Goal: Information Seeking & Learning: Check status

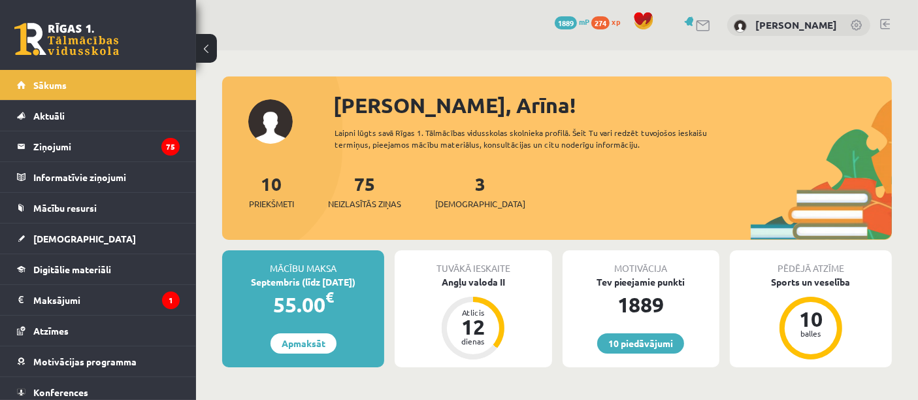
click at [34, 33] on link at bounding box center [66, 39] width 105 height 33
click at [359, 192] on link "75 Neizlasītās ziņas" at bounding box center [364, 191] width 73 height 39
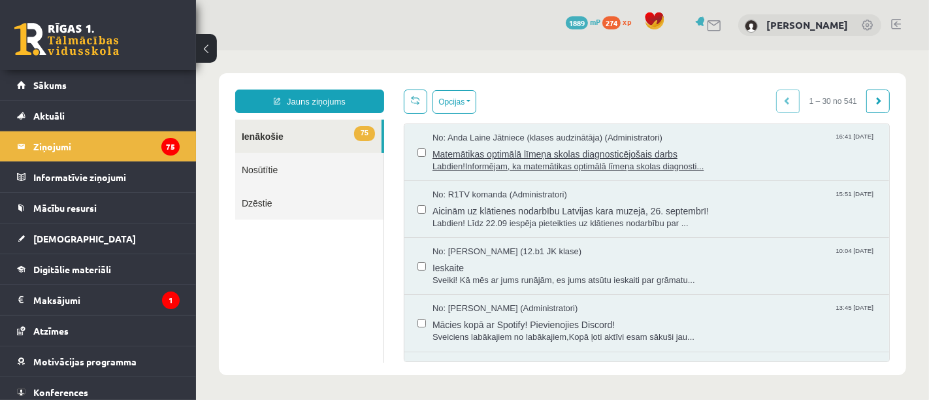
click at [475, 142] on span "No: Anda Laine Jātniece (klases audzinātāja) (Administratori)" at bounding box center [547, 137] width 230 height 12
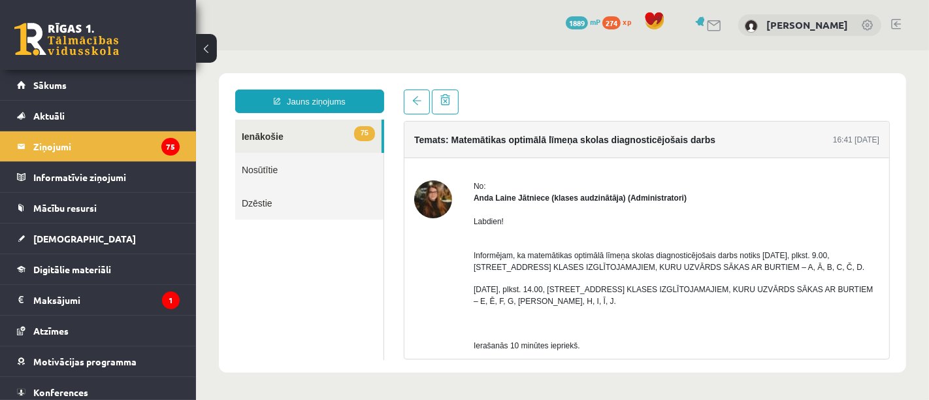
click at [59, 59] on div "0 Dāvanas 1889 mP 274 xp" at bounding box center [98, 35] width 196 height 70
click at [58, 36] on link at bounding box center [66, 39] width 105 height 33
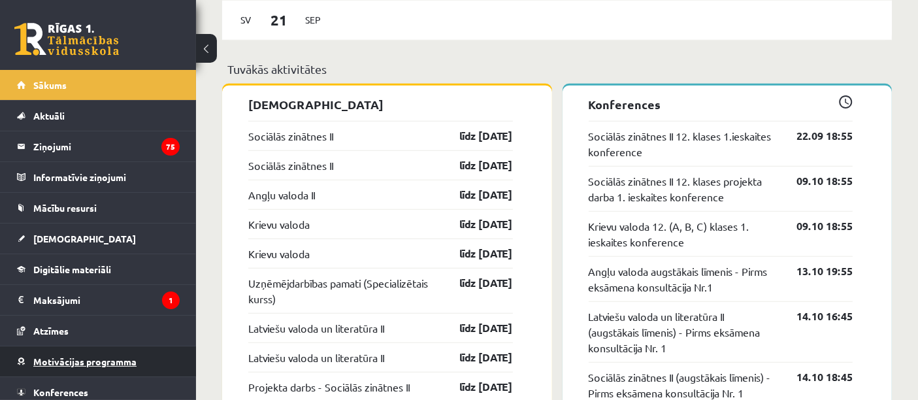
scroll to position [35, 0]
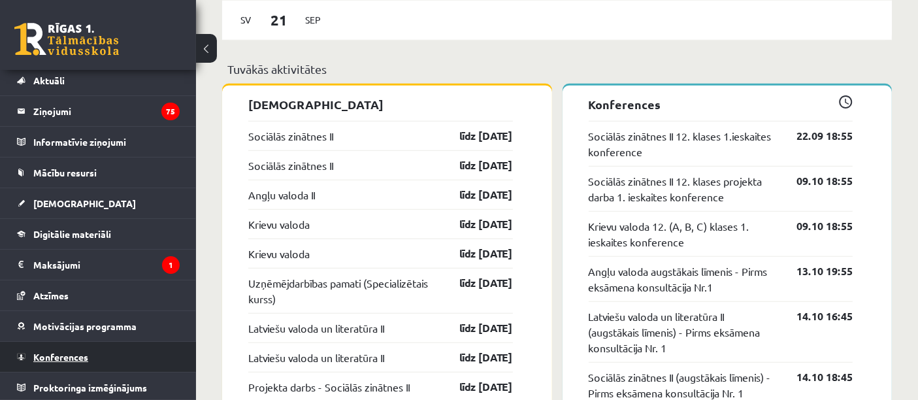
click at [61, 354] on span "Konferences" at bounding box center [60, 357] width 55 height 12
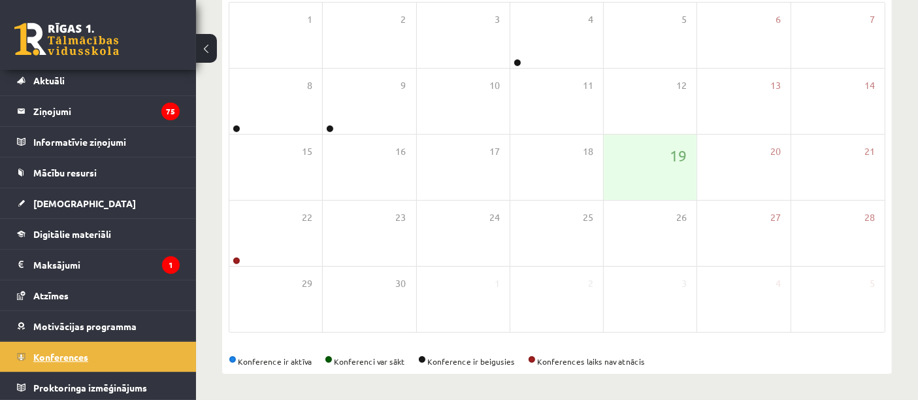
scroll to position [222, 0]
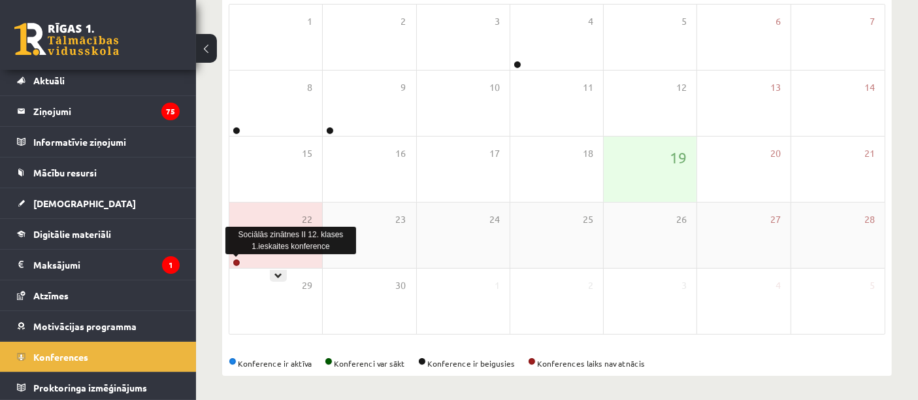
click at [237, 264] on link at bounding box center [237, 263] width 8 height 8
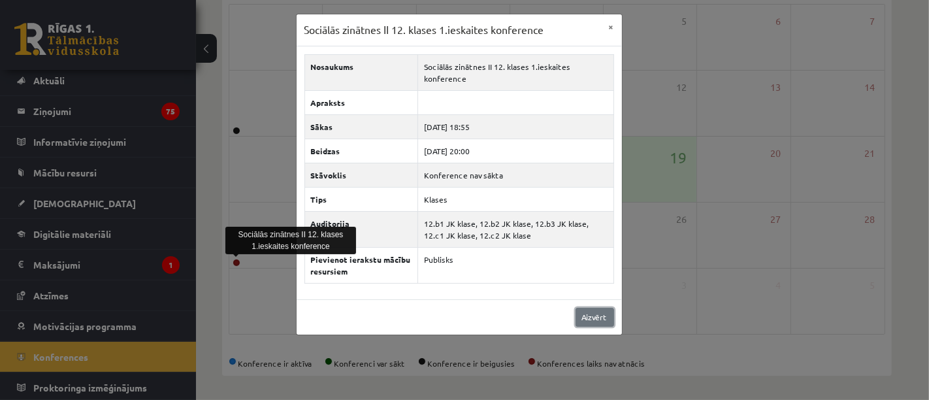
click at [597, 308] on link "Aizvērt" at bounding box center [595, 317] width 39 height 19
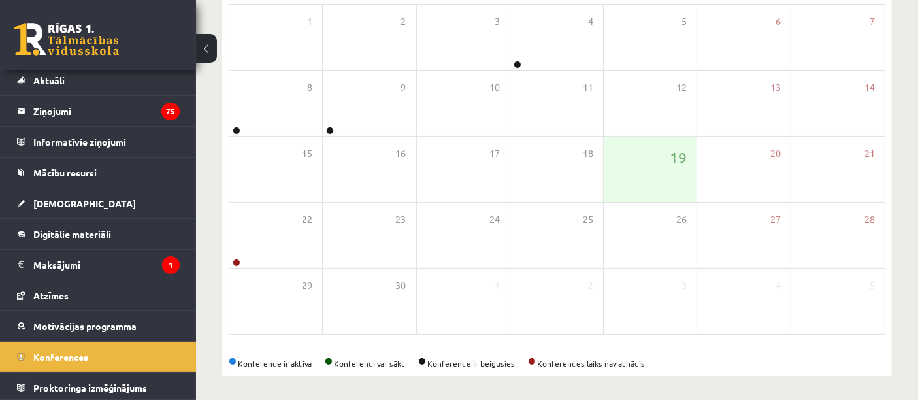
click at [48, 51] on link at bounding box center [66, 39] width 105 height 33
click at [101, 214] on link "[DEMOGRAPHIC_DATA]" at bounding box center [98, 203] width 163 height 30
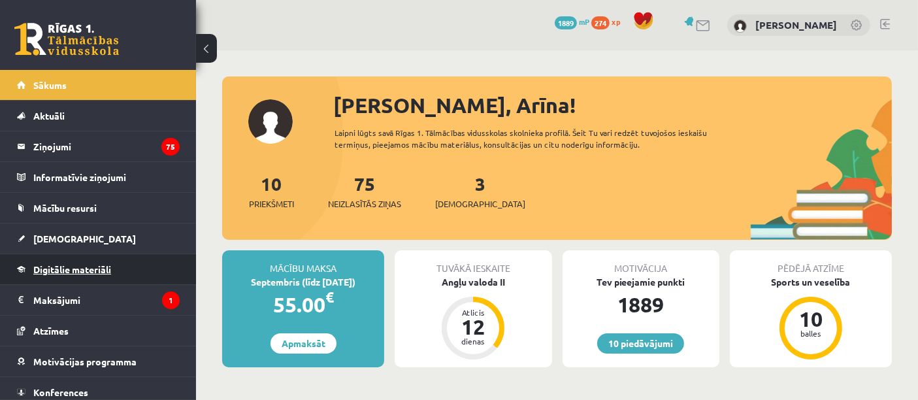
click at [76, 279] on link "Digitālie materiāli" at bounding box center [98, 269] width 163 height 30
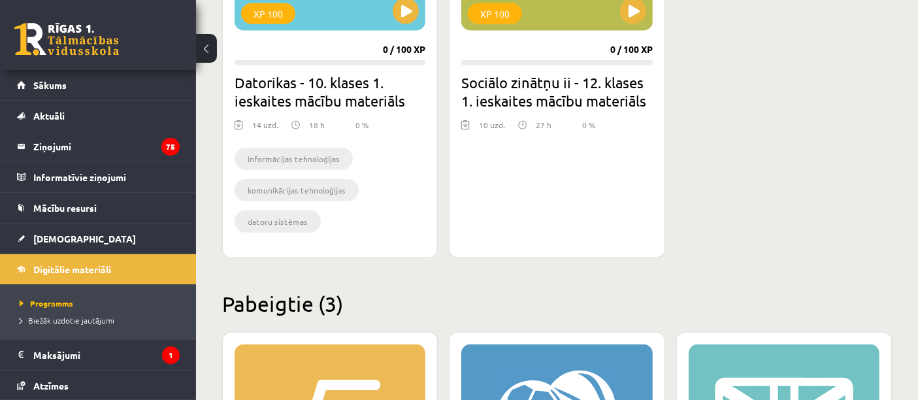
scroll to position [1350, 0]
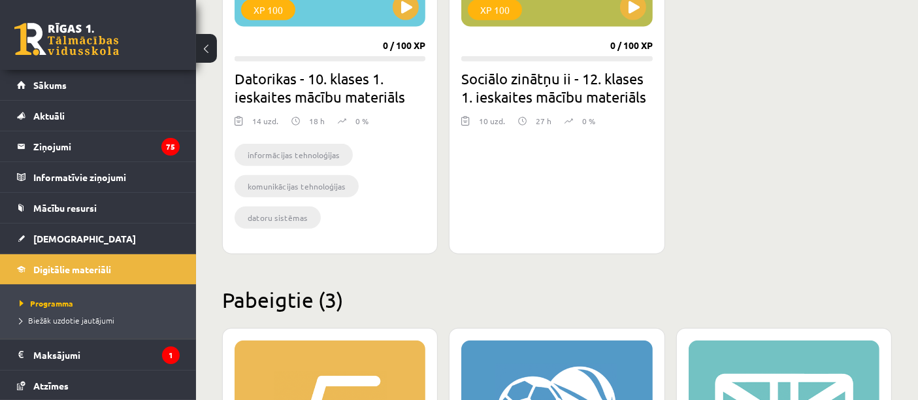
click at [61, 37] on link at bounding box center [66, 39] width 105 height 33
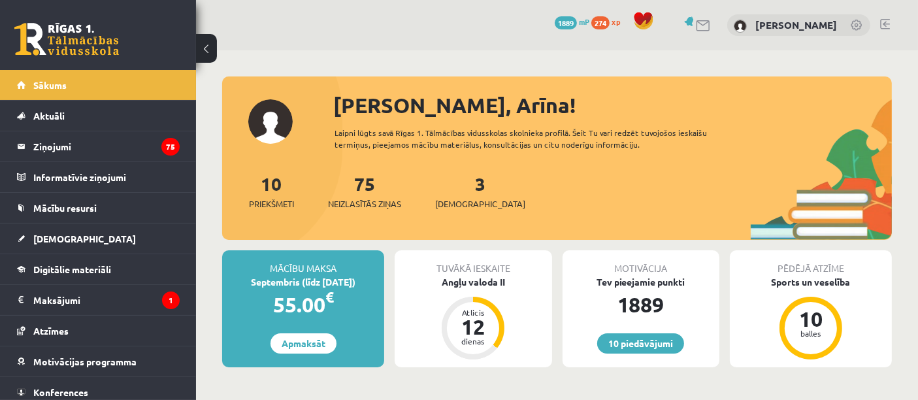
click at [81, 244] on link "[DEMOGRAPHIC_DATA]" at bounding box center [98, 239] width 163 height 30
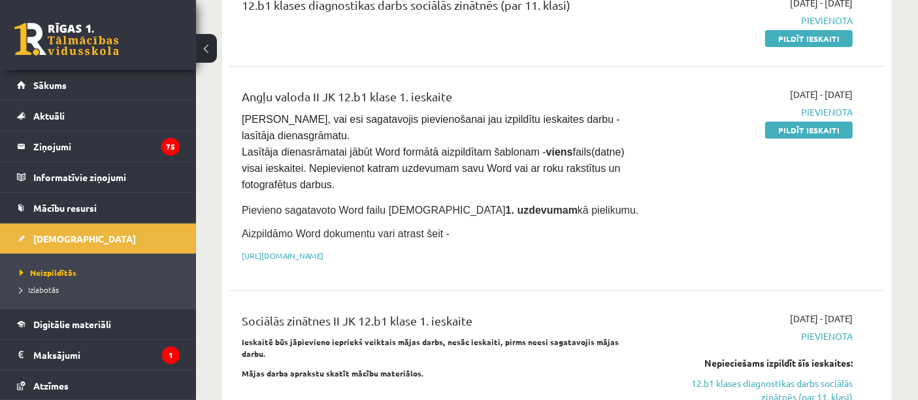
scroll to position [207, 0]
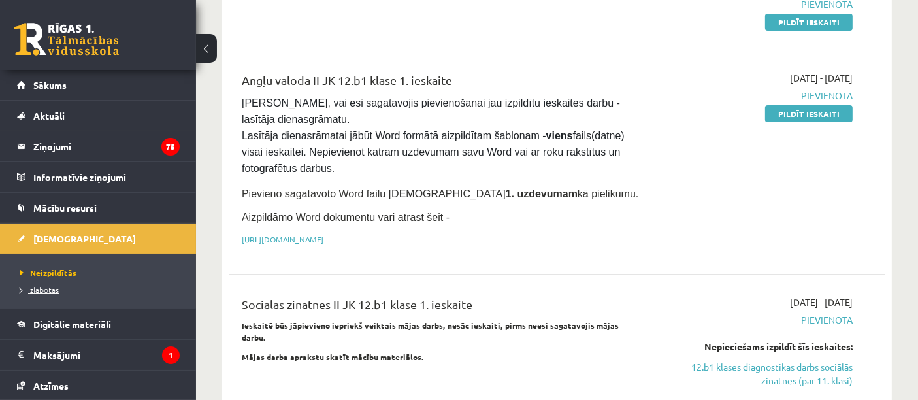
click at [62, 293] on link "Izlabotās" at bounding box center [101, 290] width 163 height 12
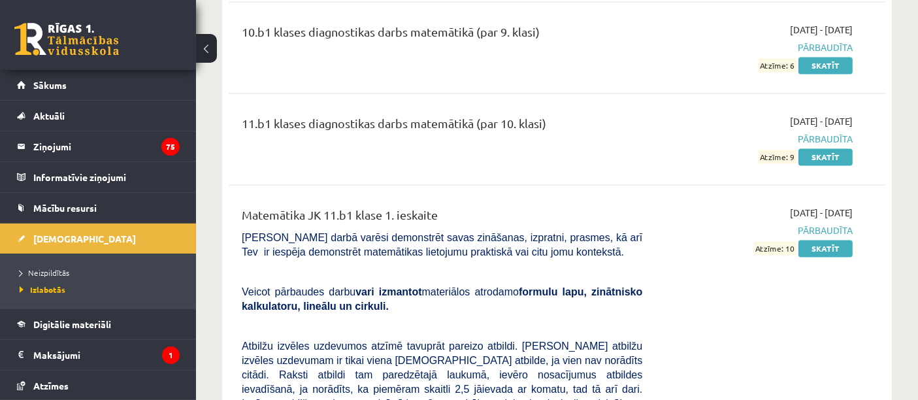
scroll to position [7795, 0]
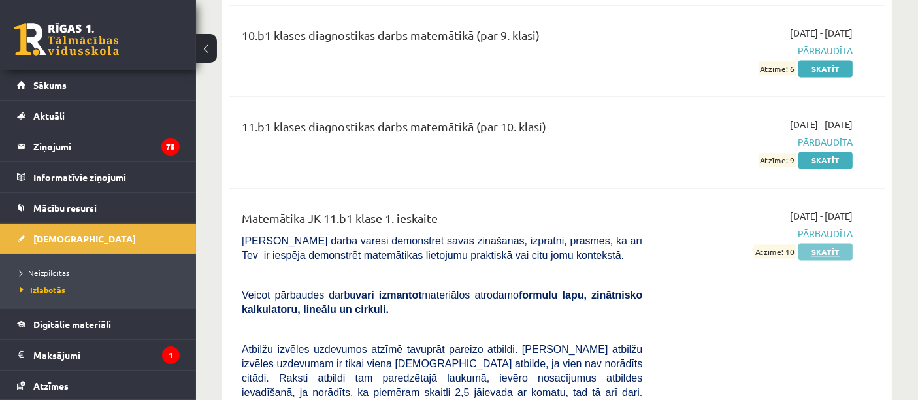
click at [834, 243] on link "Skatīt" at bounding box center [826, 251] width 54 height 17
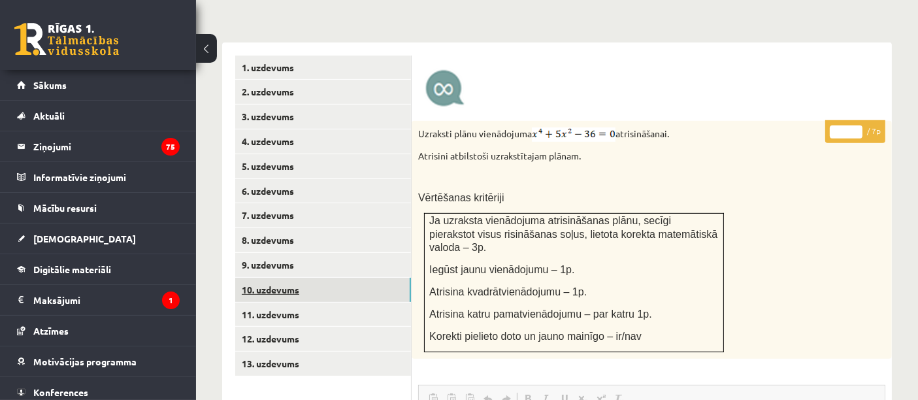
click at [335, 278] on link "10. uzdevums" at bounding box center [323, 290] width 176 height 24
click at [310, 253] on link "9. uzdevums" at bounding box center [323, 265] width 176 height 24
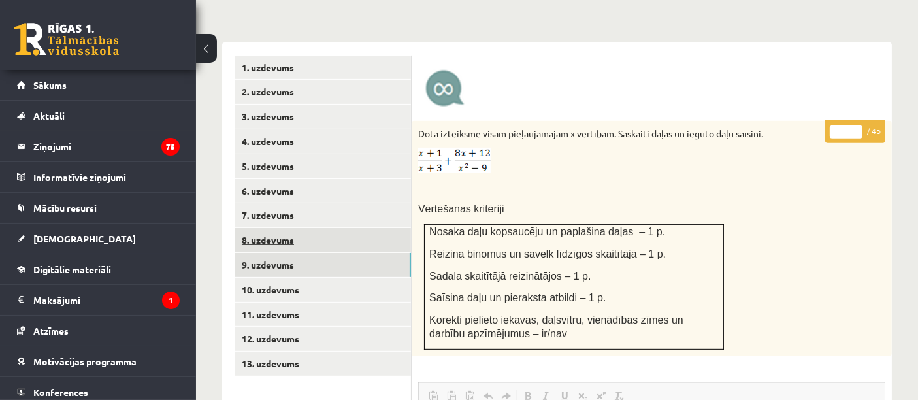
click at [291, 228] on link "8. uzdevums" at bounding box center [323, 240] width 176 height 24
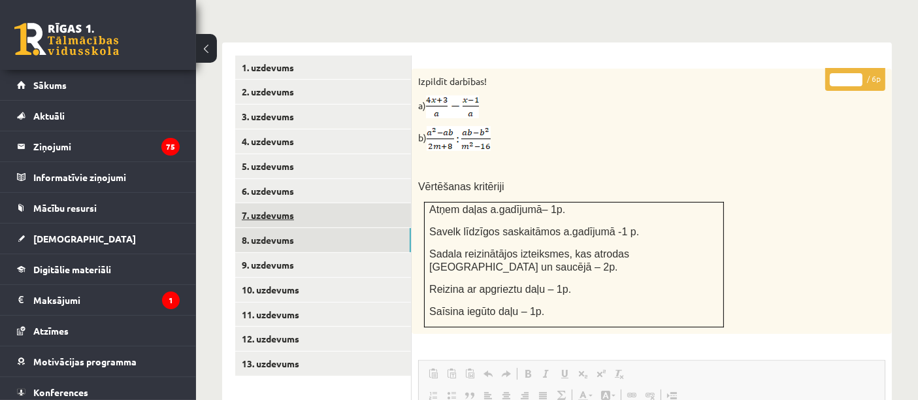
click at [278, 203] on link "7. uzdevums" at bounding box center [323, 215] width 176 height 24
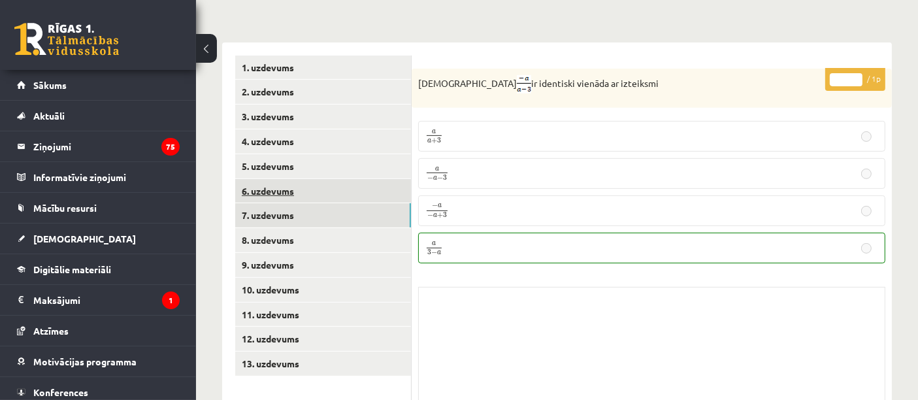
click at [291, 179] on link "6. uzdevums" at bounding box center [323, 191] width 176 height 24
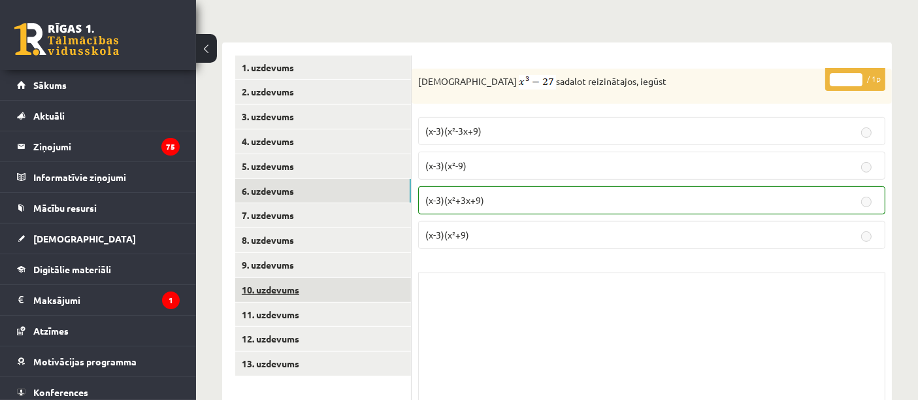
click at [305, 278] on link "10. uzdevums" at bounding box center [323, 290] width 176 height 24
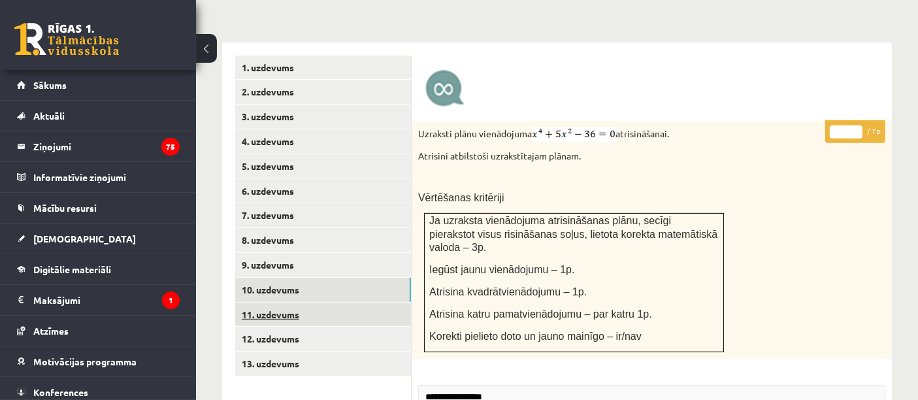
click at [302, 309] on link "11. uzdevums" at bounding box center [323, 315] width 176 height 24
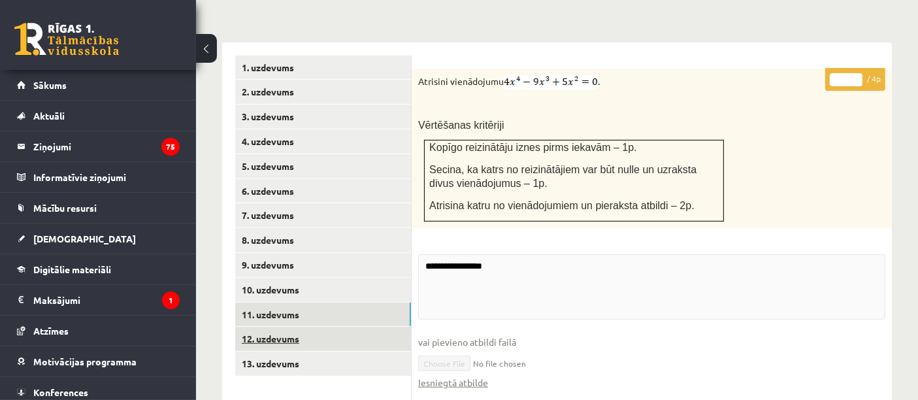
click at [317, 327] on link "12. uzdevums" at bounding box center [323, 339] width 176 height 24
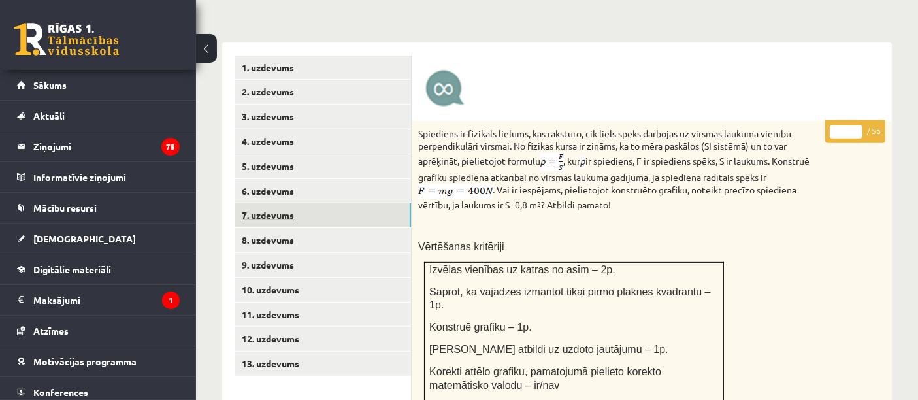
click at [321, 208] on link "7. uzdevums" at bounding box center [323, 215] width 176 height 24
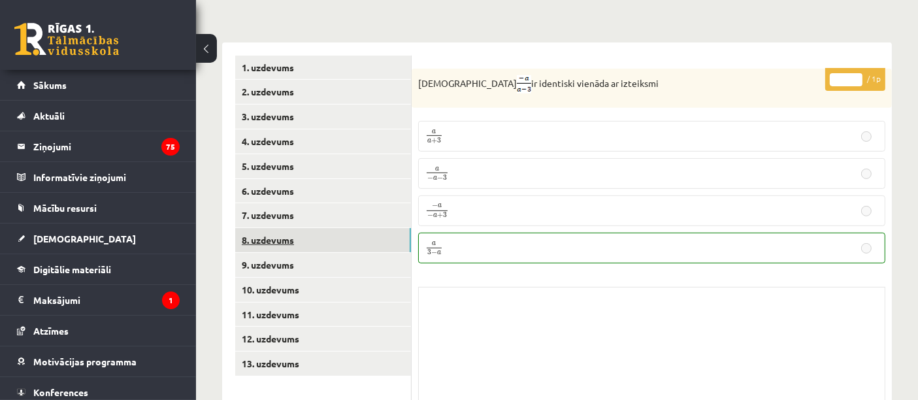
click at [321, 228] on link "8. uzdevums" at bounding box center [323, 240] width 176 height 24
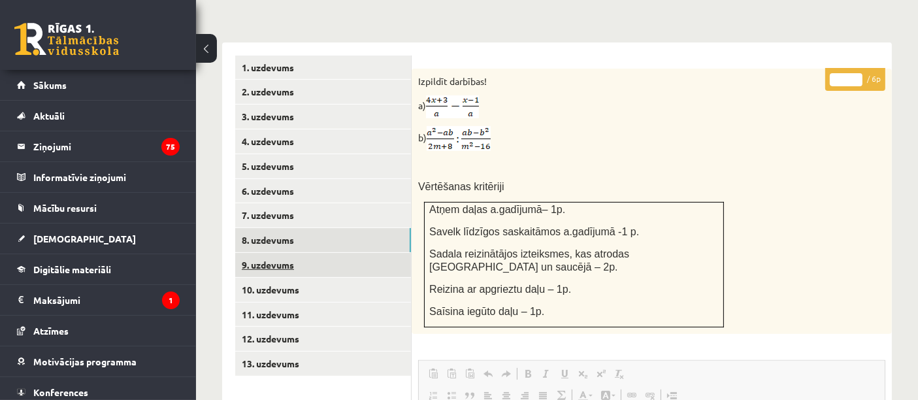
click at [272, 253] on link "9. uzdevums" at bounding box center [323, 265] width 176 height 24
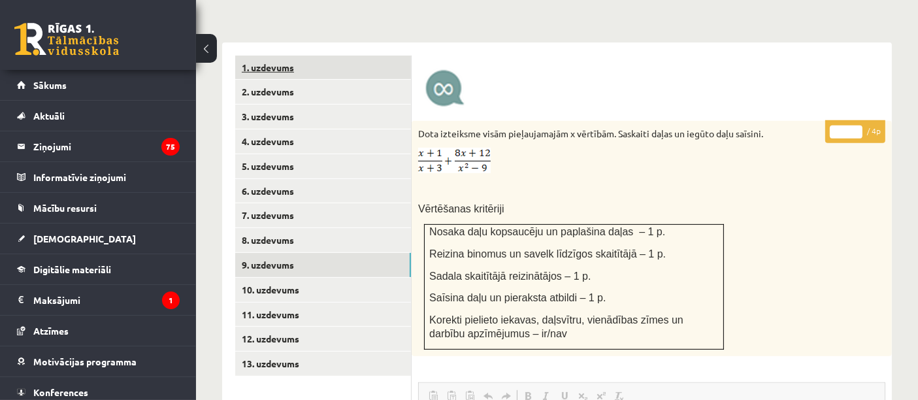
click at [317, 57] on link "1. uzdevums" at bounding box center [323, 68] width 176 height 24
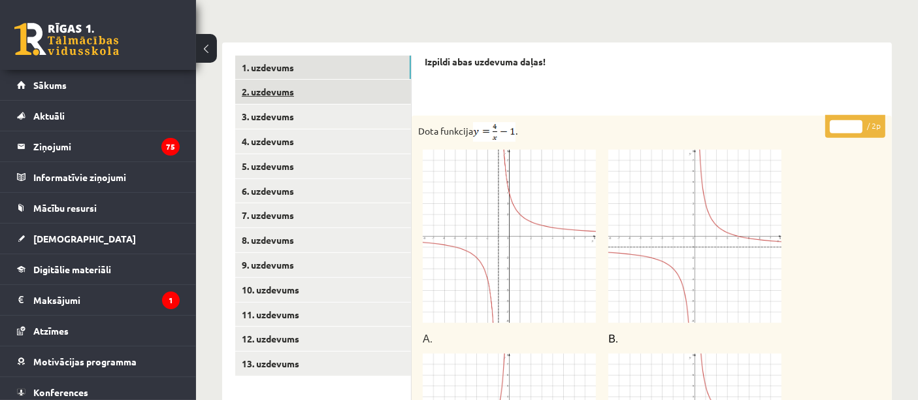
click at [319, 81] on link "2. uzdevums" at bounding box center [323, 92] width 176 height 24
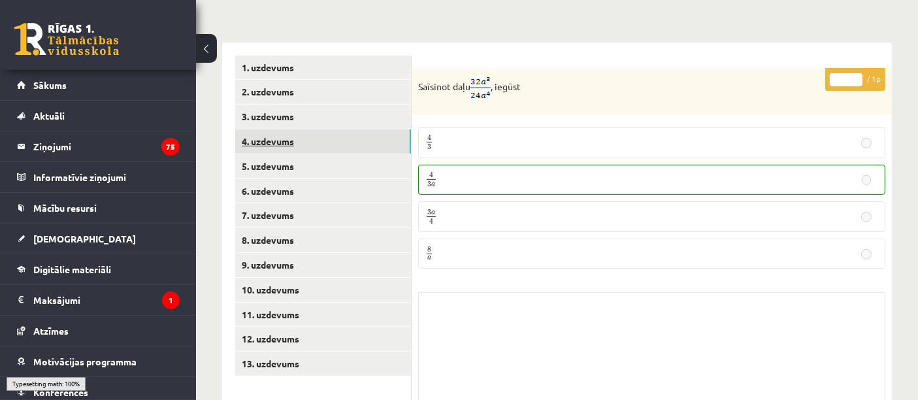
click at [317, 129] on link "4. uzdevums" at bounding box center [323, 141] width 176 height 24
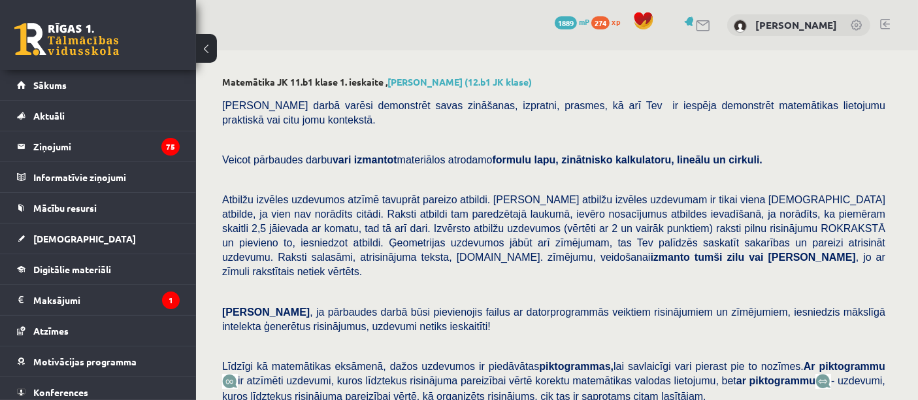
scroll to position [1, 0]
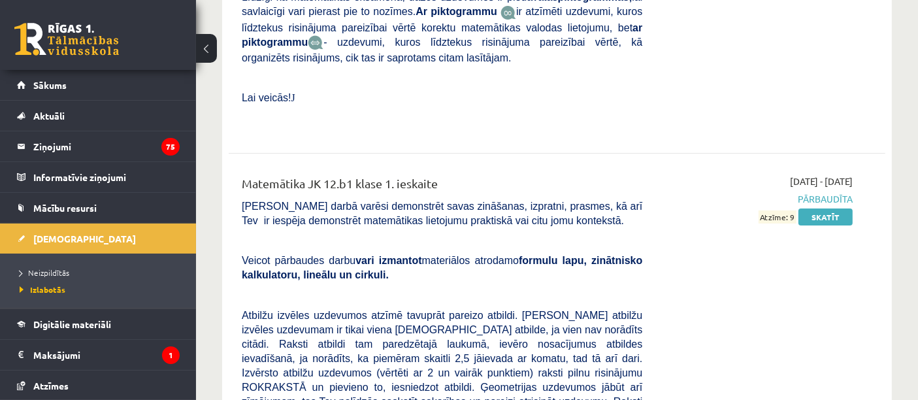
scroll to position [9999, 0]
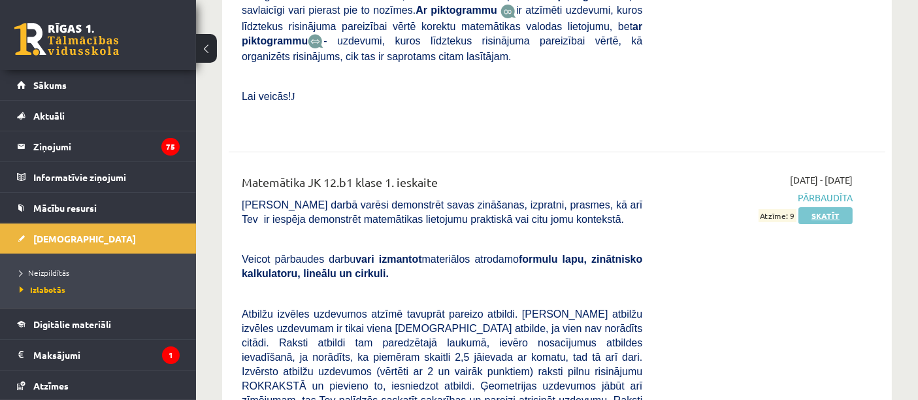
click at [824, 207] on link "Skatīt" at bounding box center [826, 215] width 54 height 17
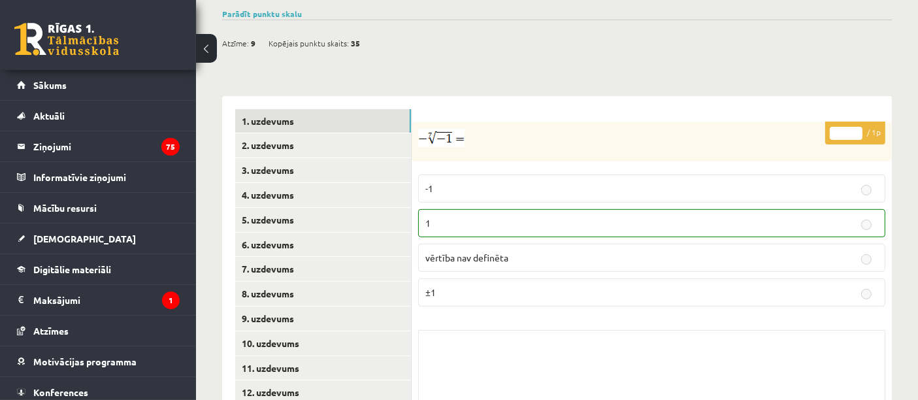
scroll to position [577, 0]
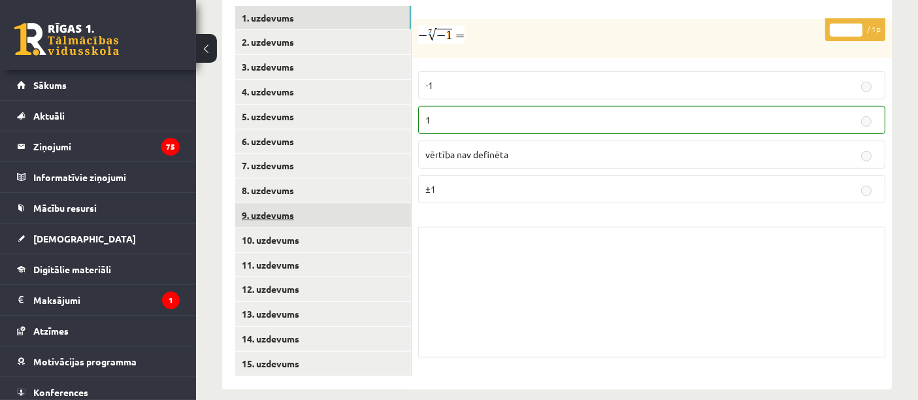
click at [305, 203] on link "9. uzdevums" at bounding box center [323, 215] width 176 height 24
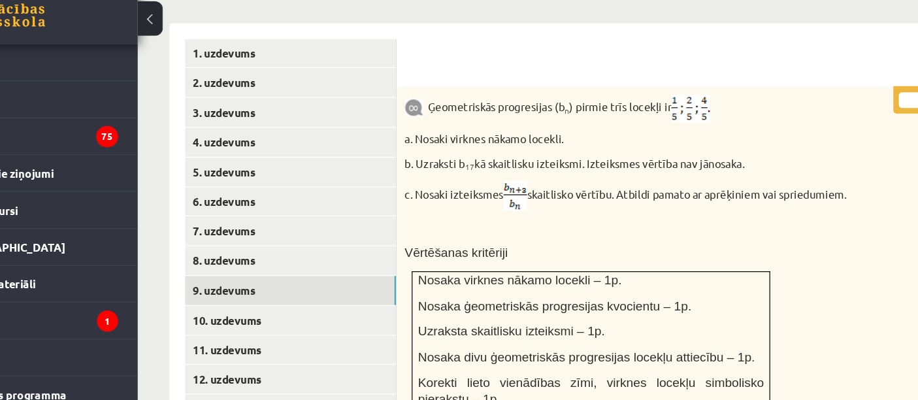
scroll to position [517, 0]
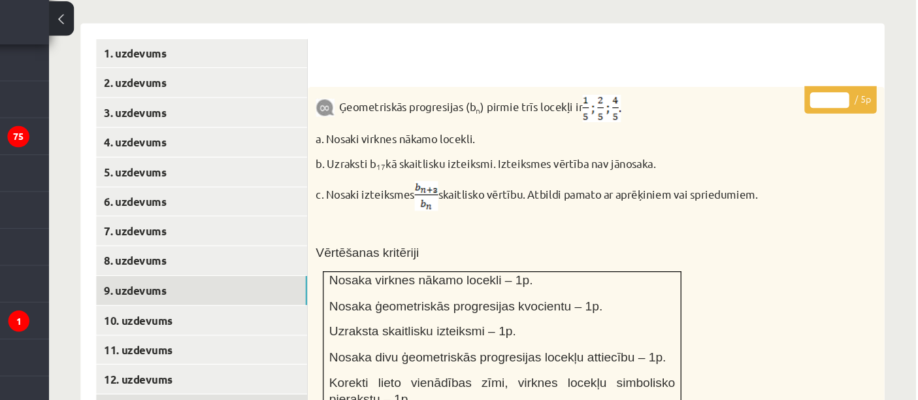
click at [250, 361] on link "13. uzdevums" at bounding box center [323, 373] width 176 height 24
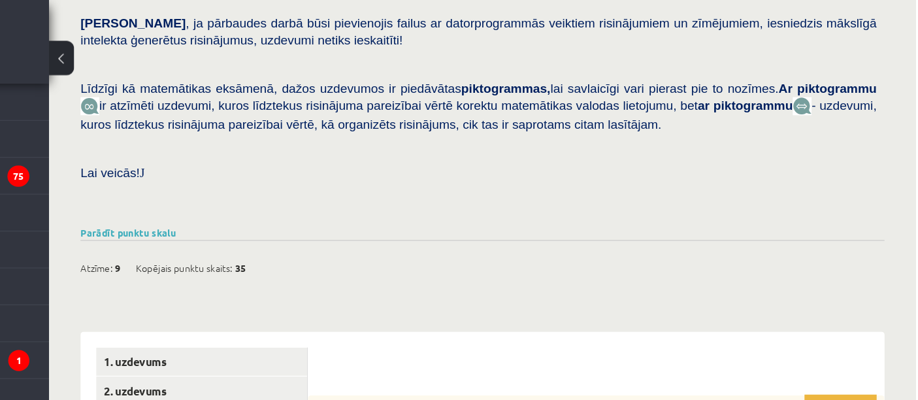
scroll to position [229, 0]
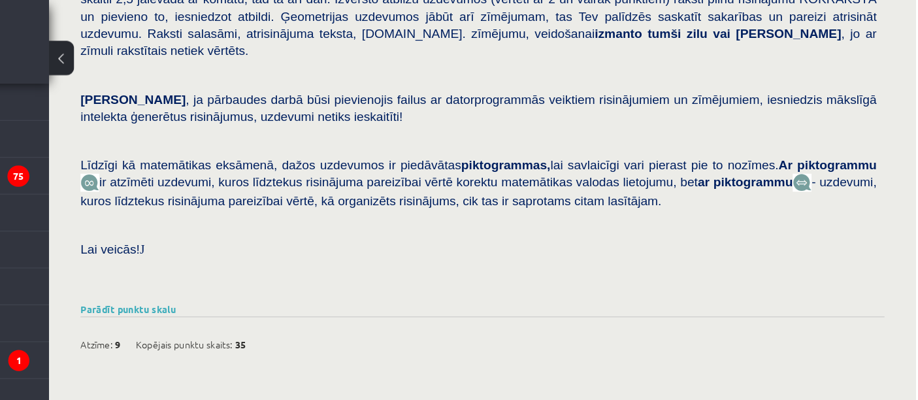
click at [156, 35] on div "0 Dāvanas 1889 mP 274 xp" at bounding box center [98, 35] width 196 height 70
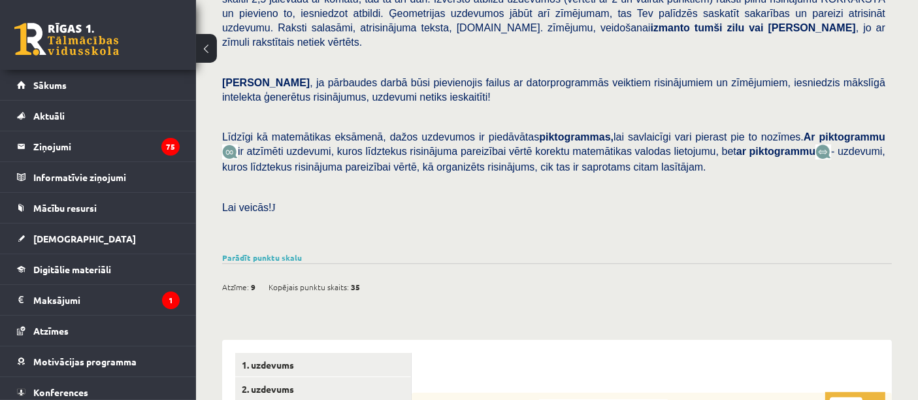
click at [106, 48] on link at bounding box center [66, 39] width 105 height 33
